Goal: Information Seeking & Learning: Learn about a topic

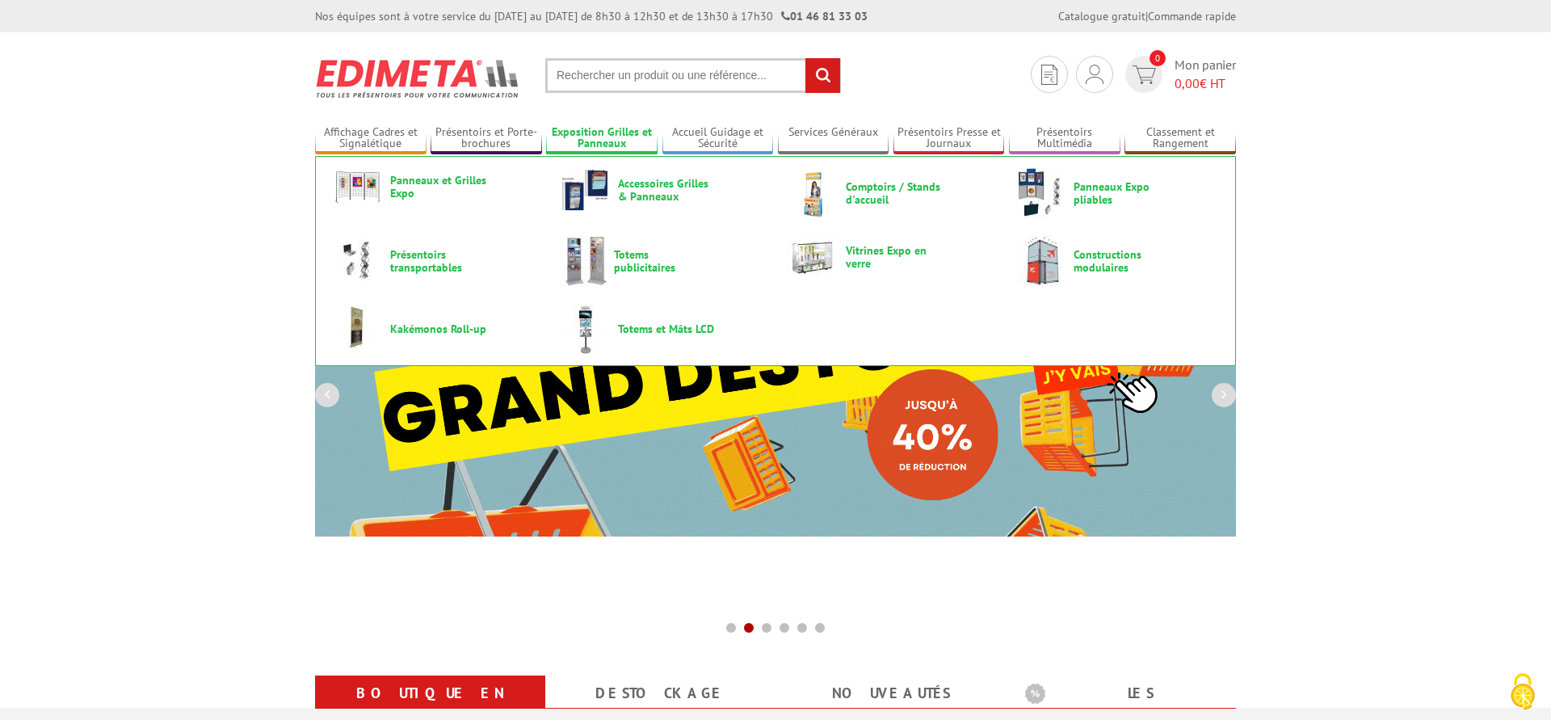
click at [588, 137] on link "Exposition Grilles et Panneaux" at bounding box center [601, 138] width 111 height 27
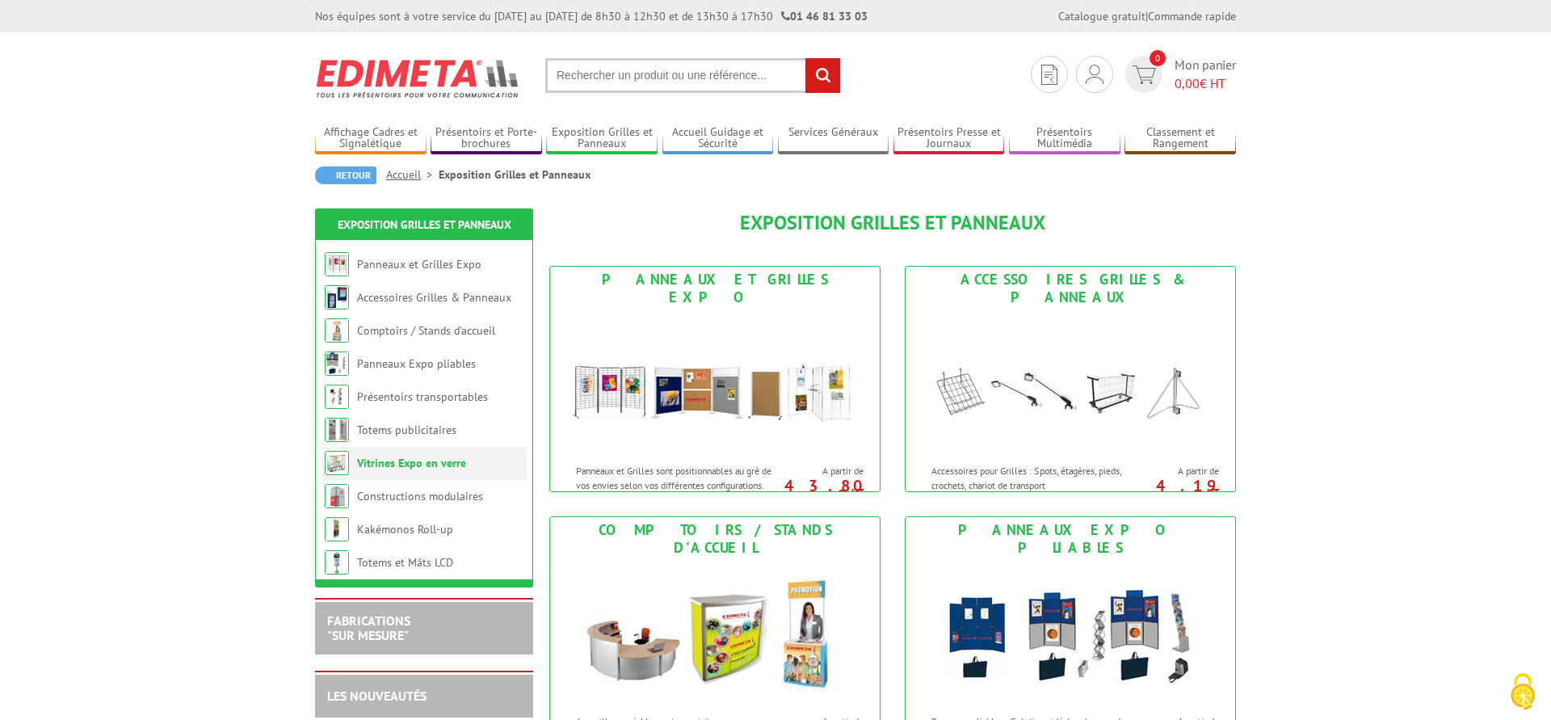
click at [404, 461] on link "Vitrines Expo en verre" at bounding box center [411, 463] width 109 height 15
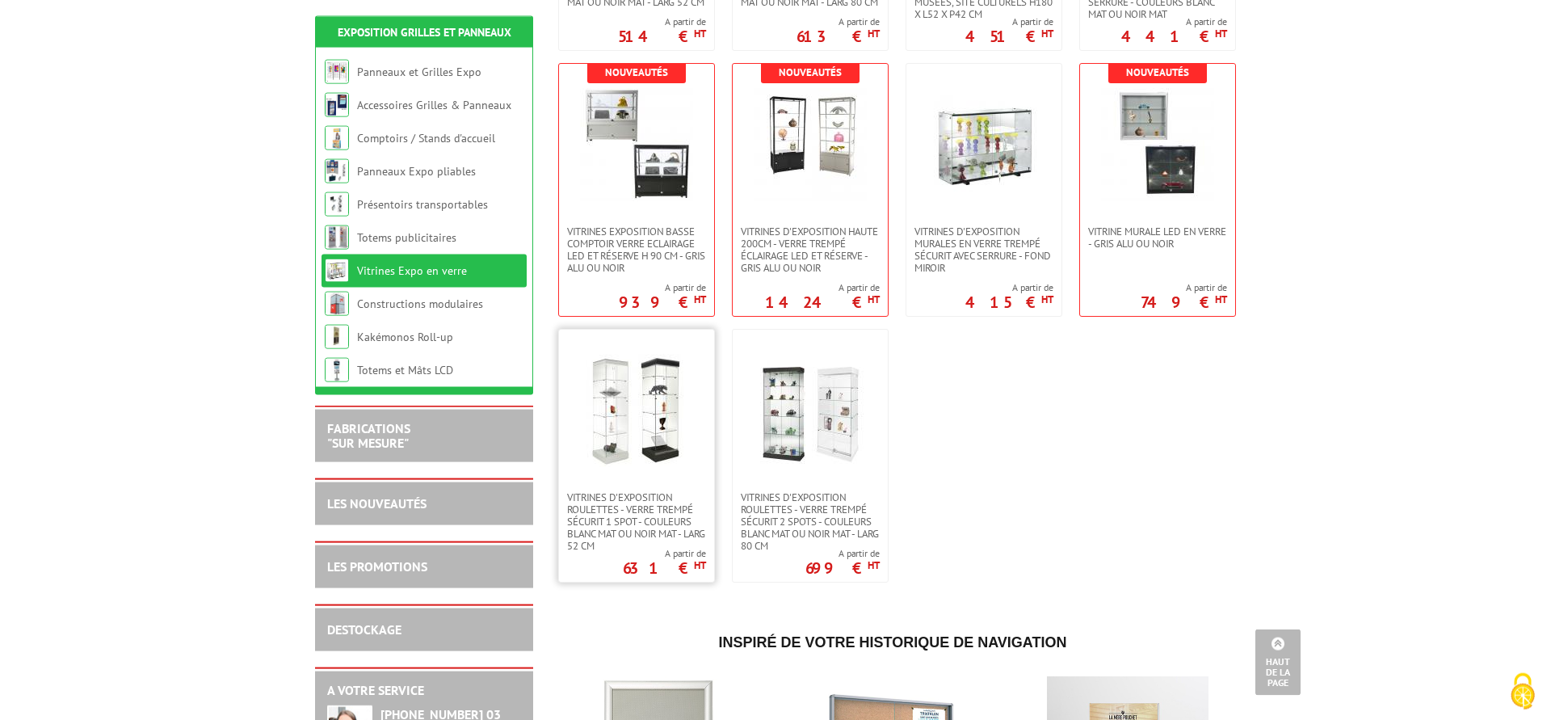
scroll to position [824, 0]
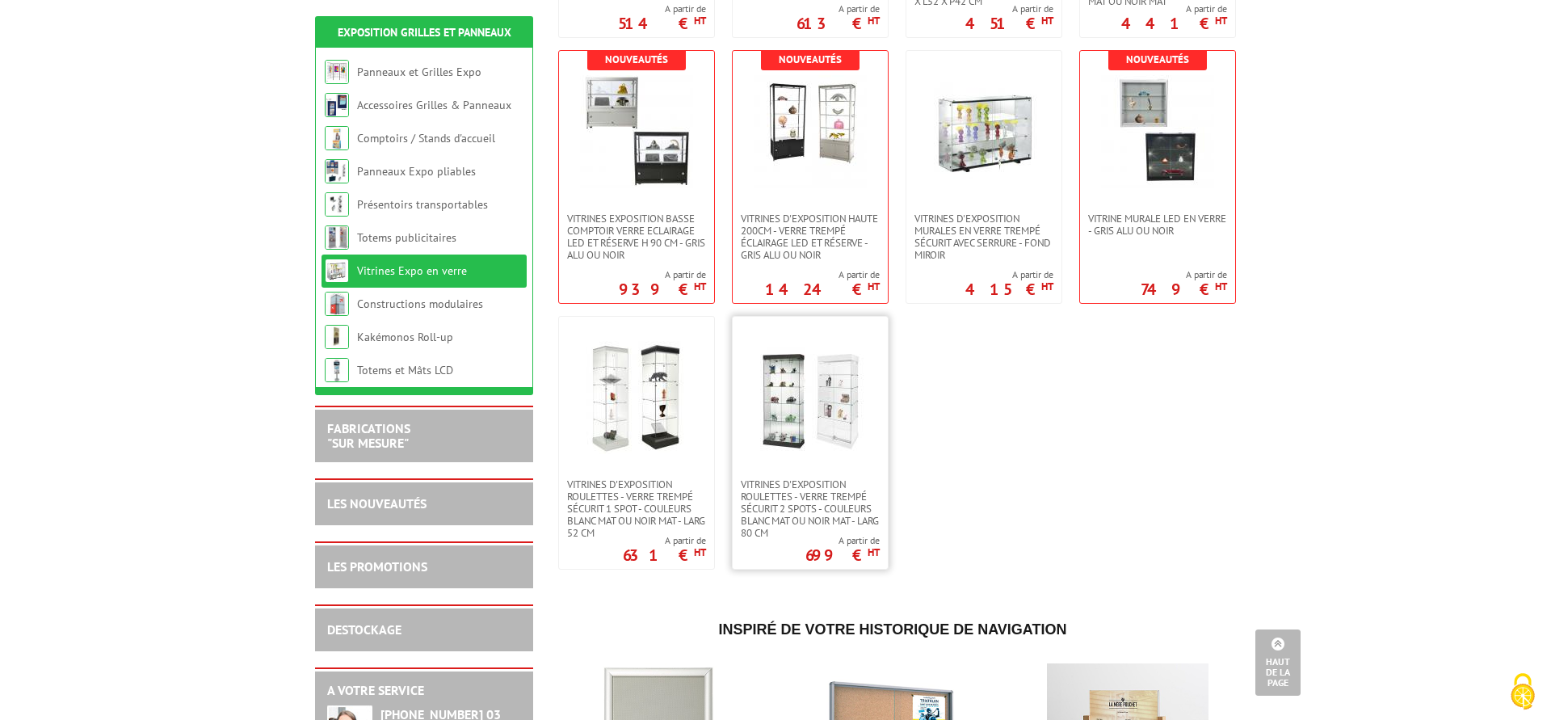
click at [810, 430] on img at bounding box center [810, 397] width 113 height 113
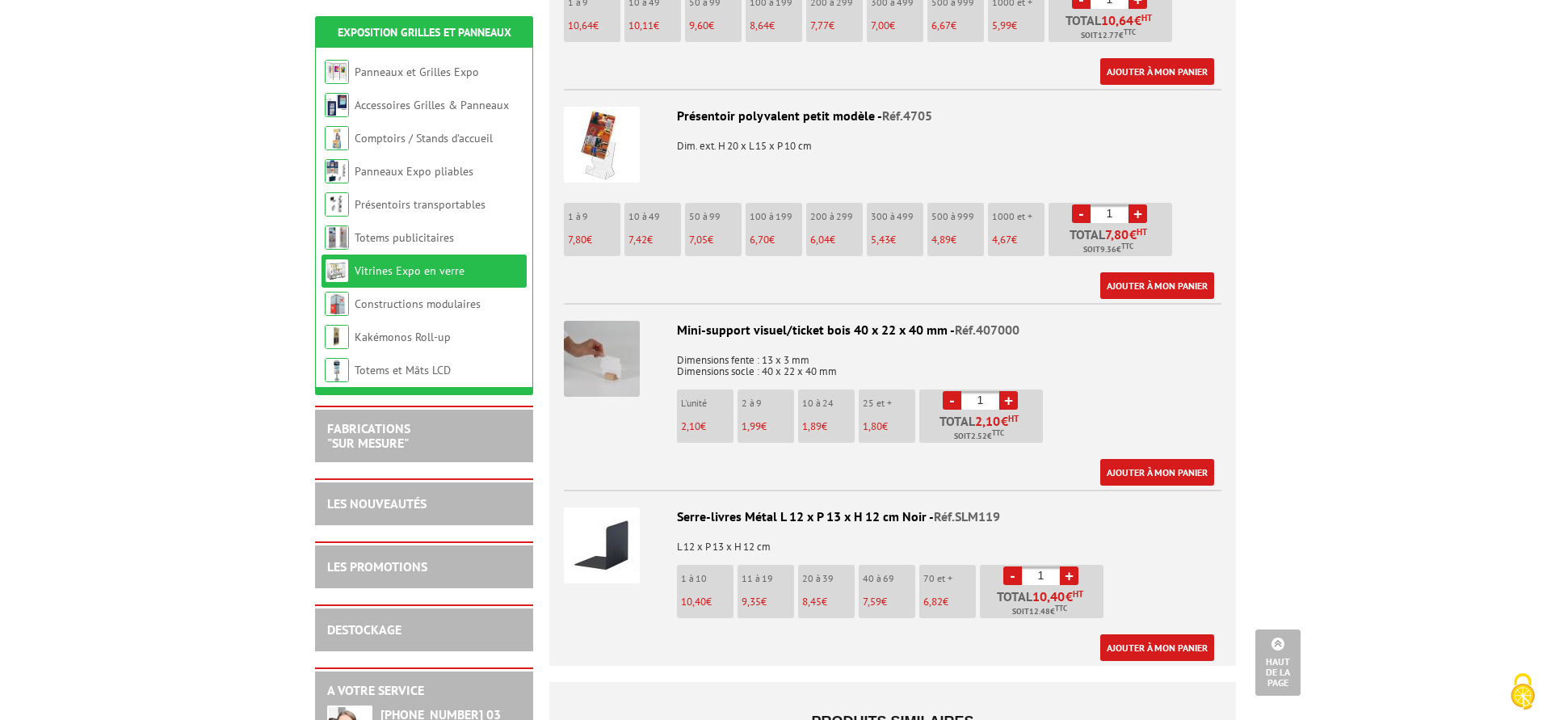
scroll to position [2225, 0]
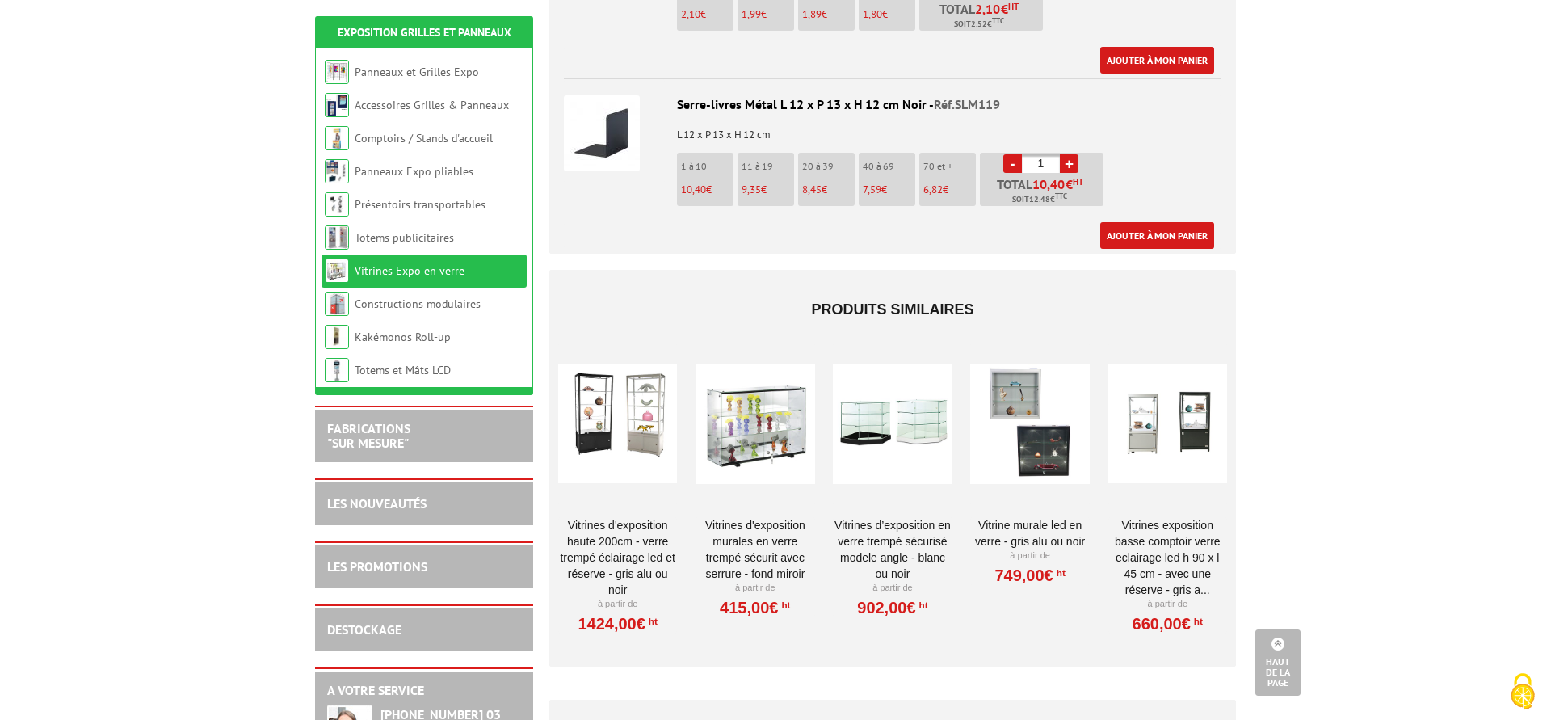
click at [626, 517] on link "VITRINES D'EXPOSITION HAUTE 200cm - VERRE TREMPé ÉCLAIRAGE LED ET RÉSERVE - GRI…" at bounding box center [617, 557] width 119 height 81
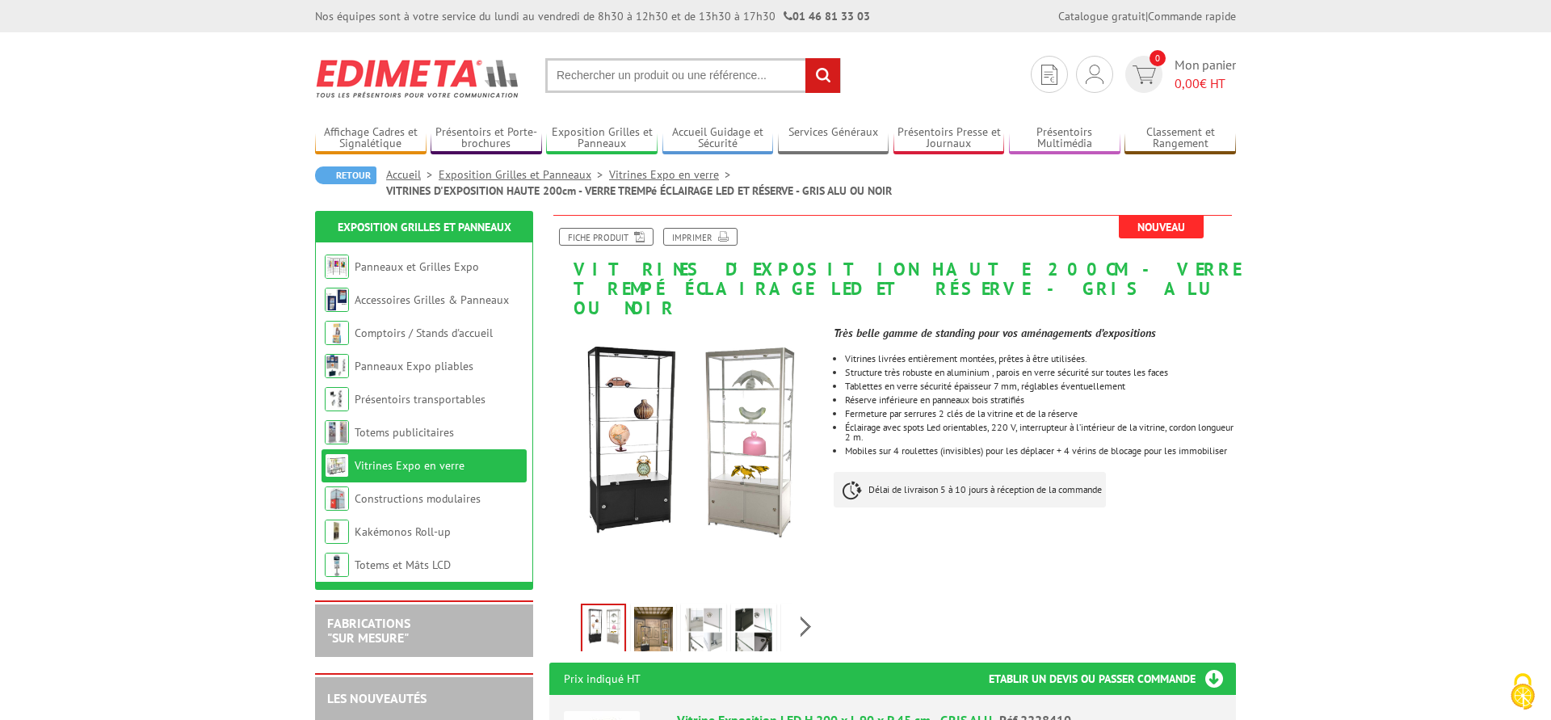
click at [682, 177] on link "Vitrines Expo en verre" at bounding box center [673, 174] width 128 height 15
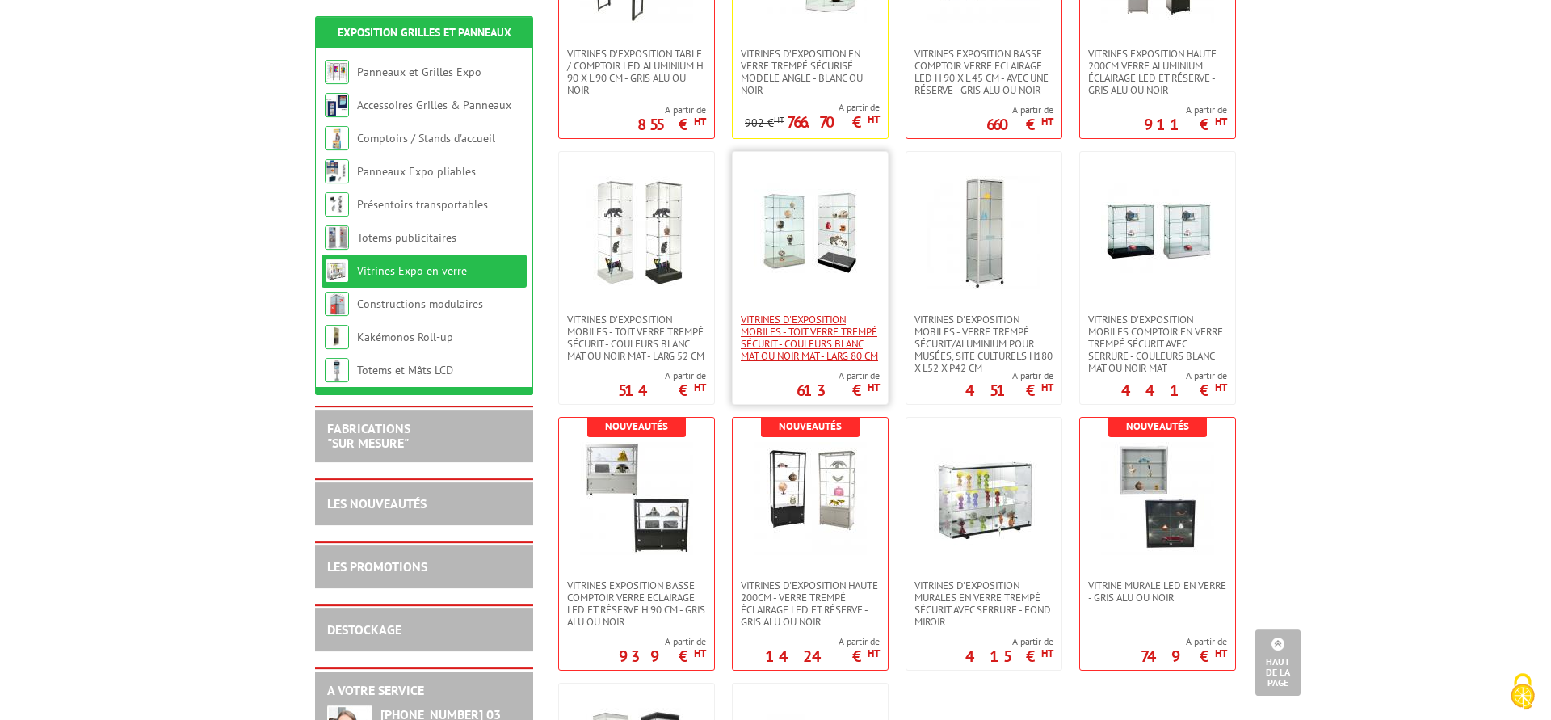
scroll to position [494, 0]
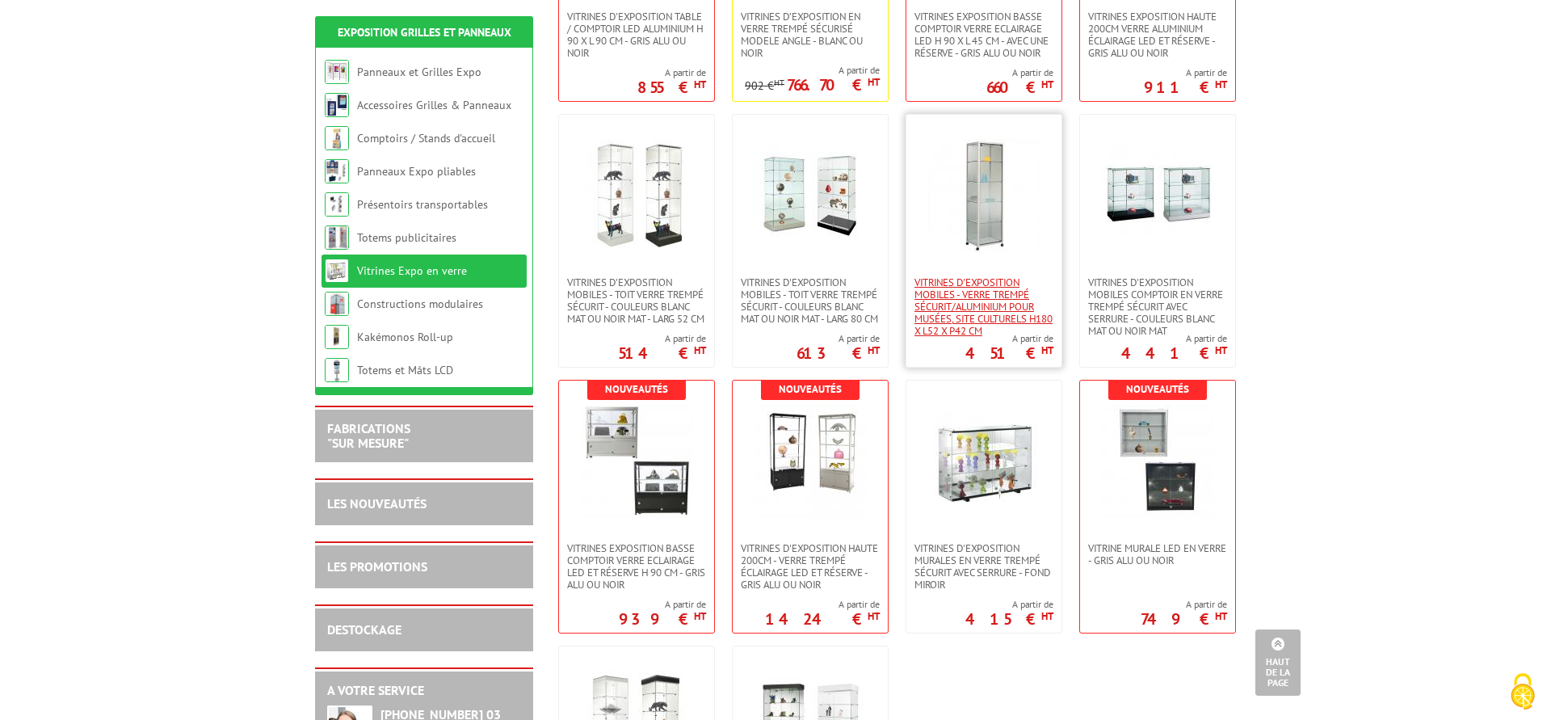
click at [985, 287] on span "Vitrines d'exposition mobiles - verre trempé sécurit/aluminium pour musées, sit…" at bounding box center [983, 306] width 139 height 61
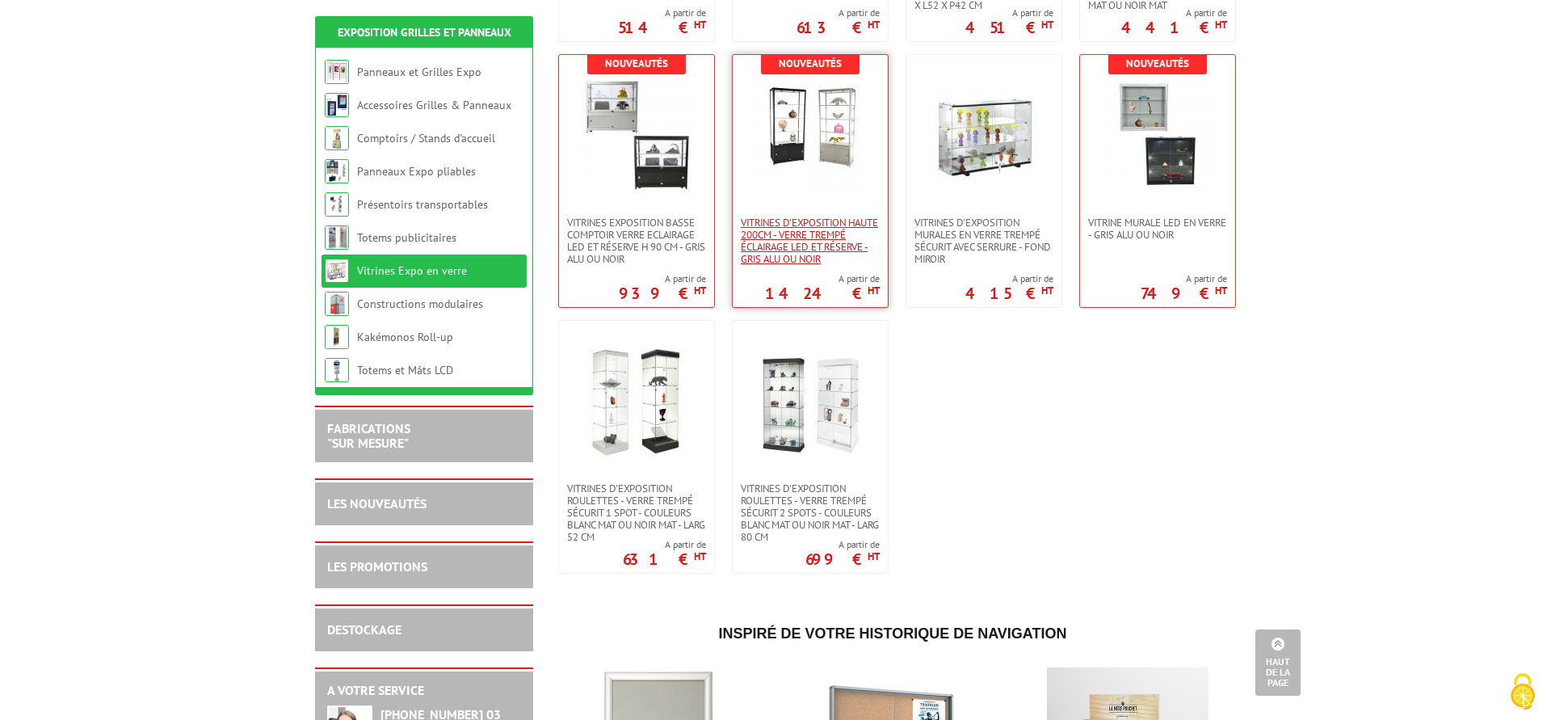
scroll to position [824, 0]
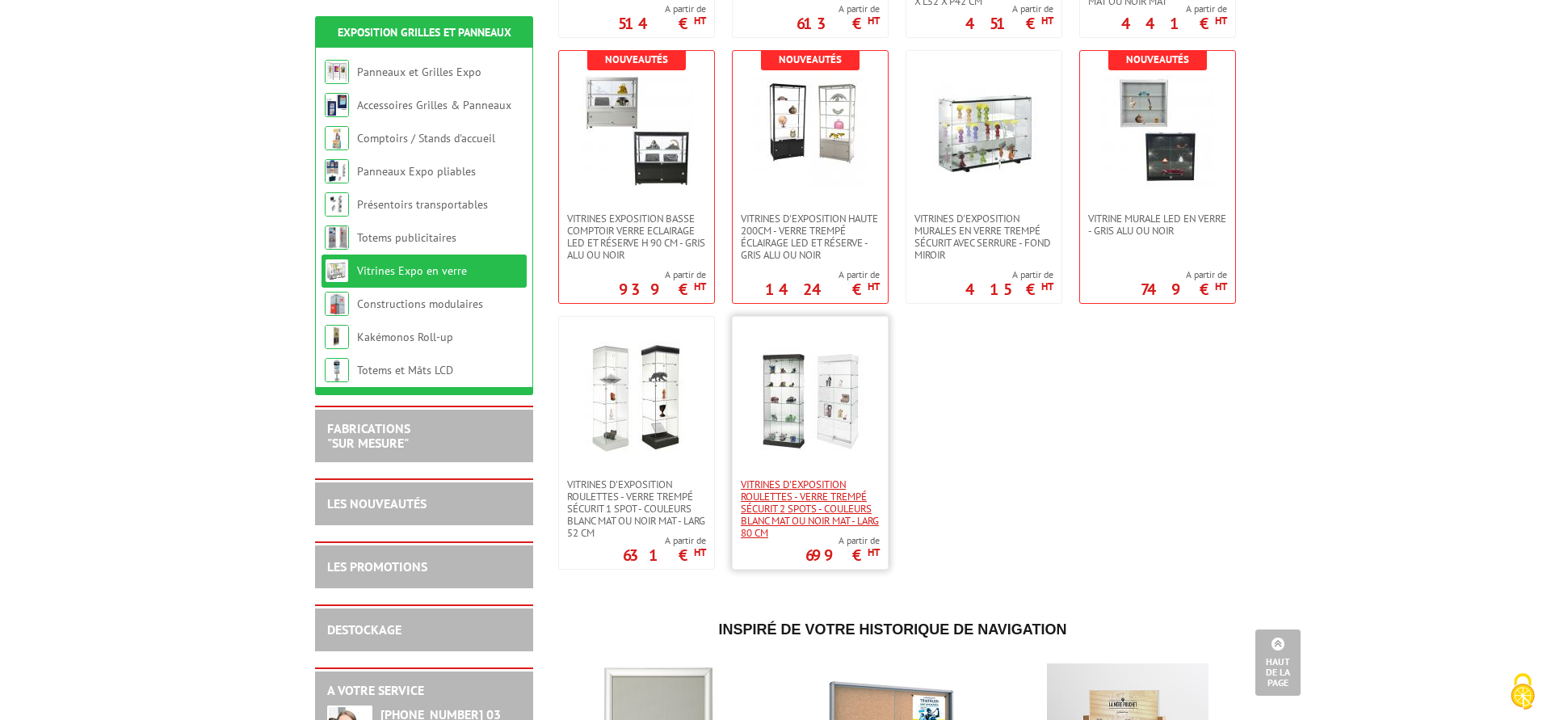
click at [768, 517] on span "Vitrines d'exposition roulettes - verre trempé sécurit 2 spots - couleurs blanc…" at bounding box center [810, 508] width 139 height 61
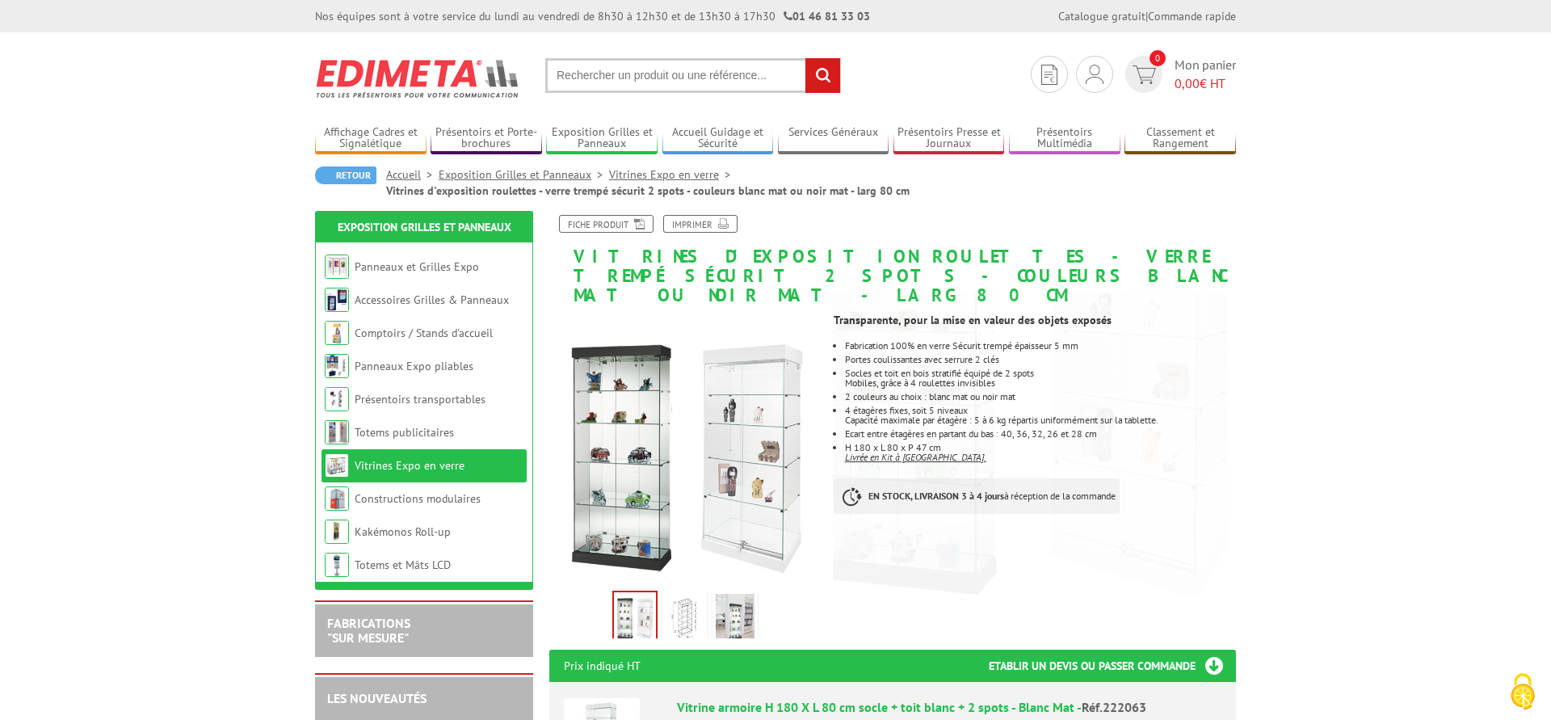
click at [691, 599] on img at bounding box center [685, 619] width 39 height 50
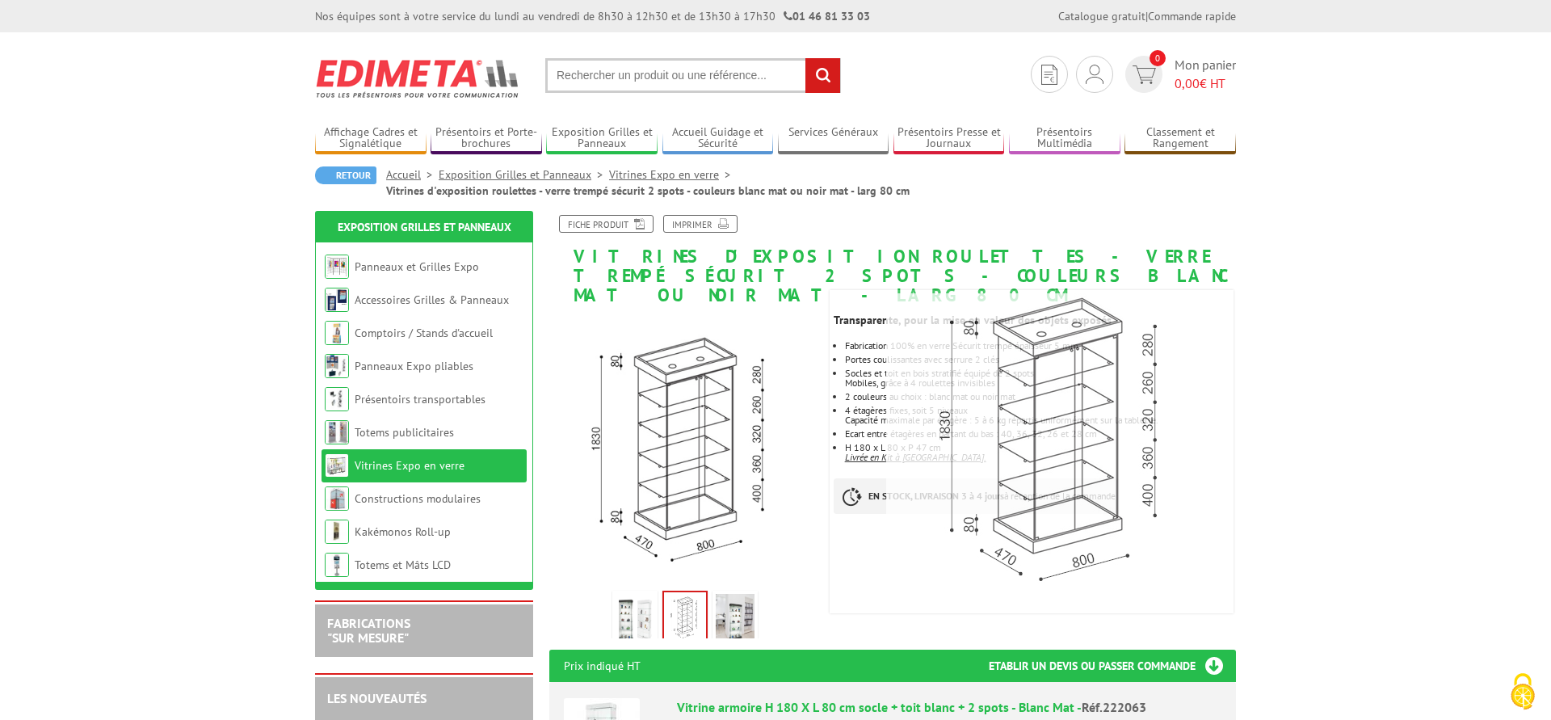
click at [753, 603] on img at bounding box center [735, 619] width 39 height 50
